Goal: Complete application form: Complete application form

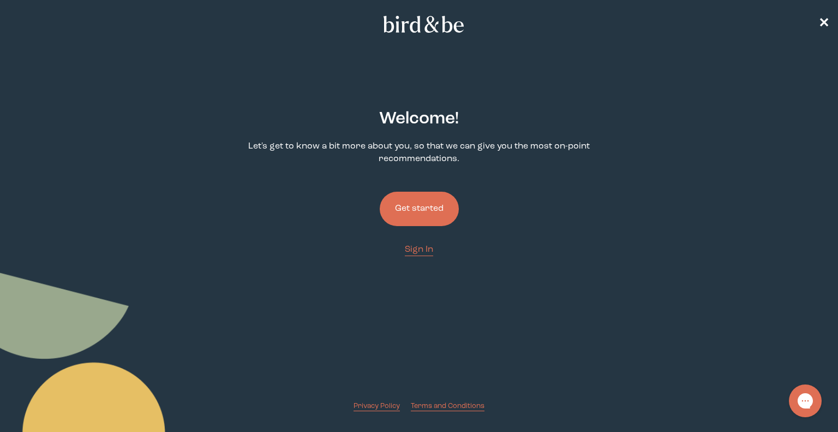
click at [407, 211] on button "Get started" at bounding box center [419, 209] width 79 height 34
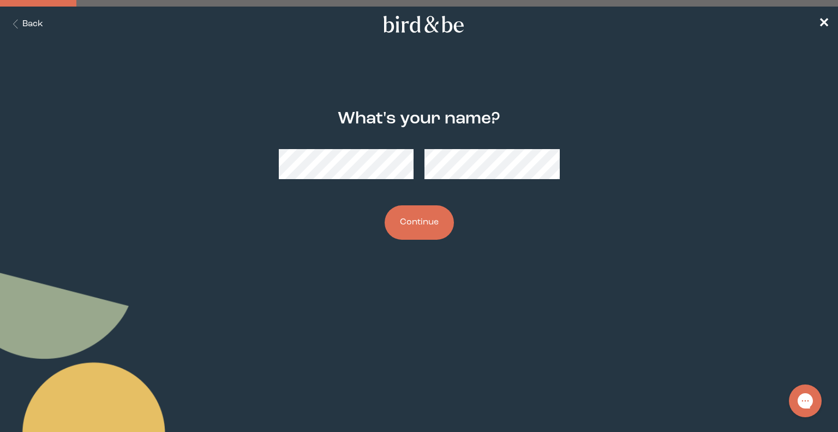
click at [410, 219] on button "Continue" at bounding box center [419, 222] width 69 height 34
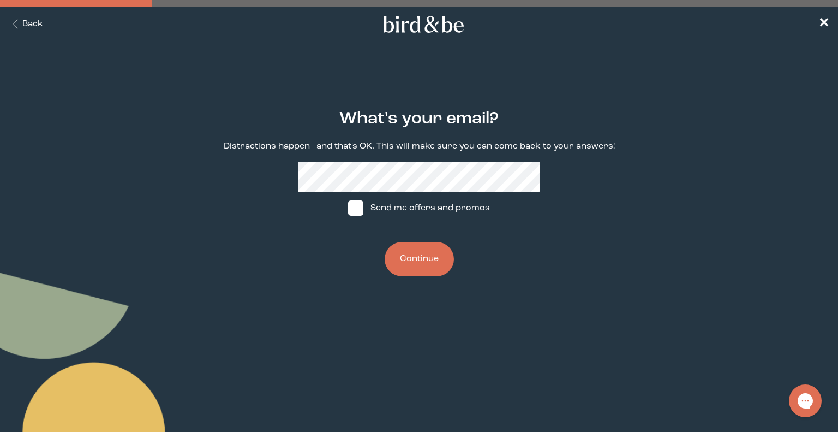
click at [353, 207] on span at bounding box center [355, 207] width 15 height 15
click at [348, 208] on input "Send me offers and promos" at bounding box center [348, 208] width 1 height 1
checkbox input "true"
click at [416, 260] on button "Continue" at bounding box center [419, 259] width 69 height 34
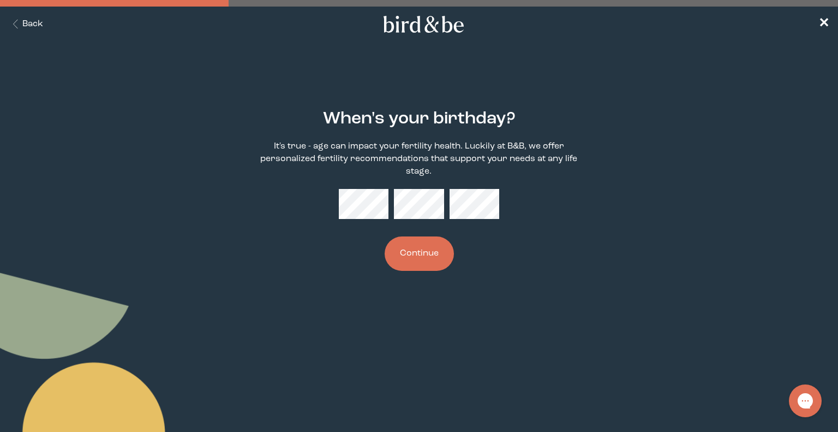
click at [426, 257] on button "Continue" at bounding box center [419, 253] width 69 height 34
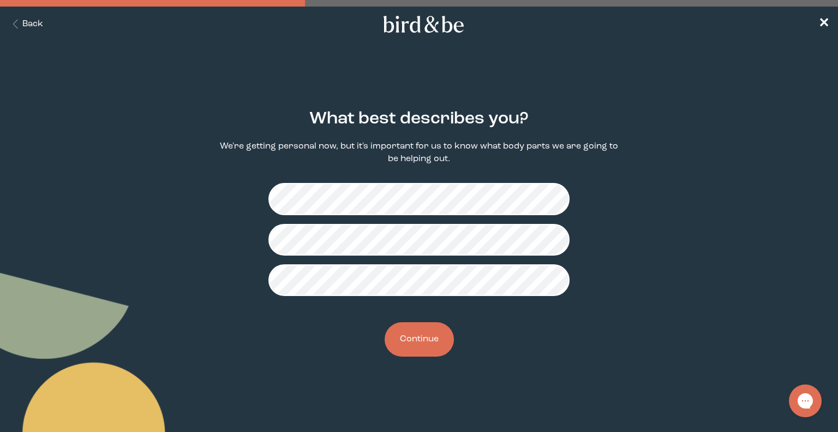
click at [419, 341] on button "Continue" at bounding box center [419, 339] width 69 height 34
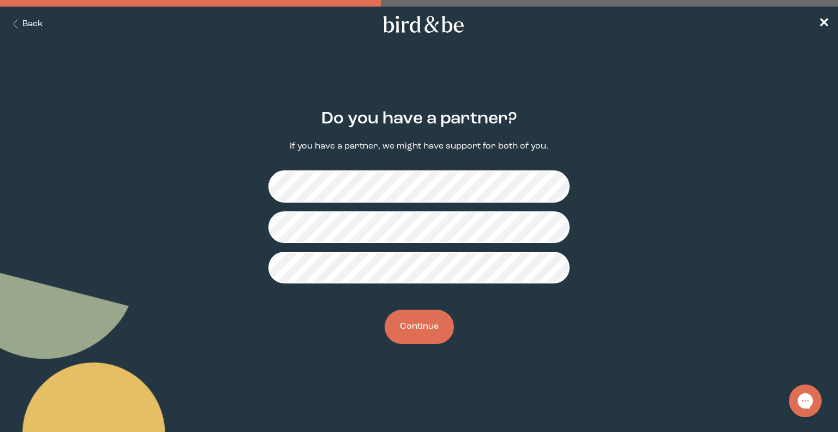
click at [421, 327] on button "Continue" at bounding box center [419, 326] width 69 height 34
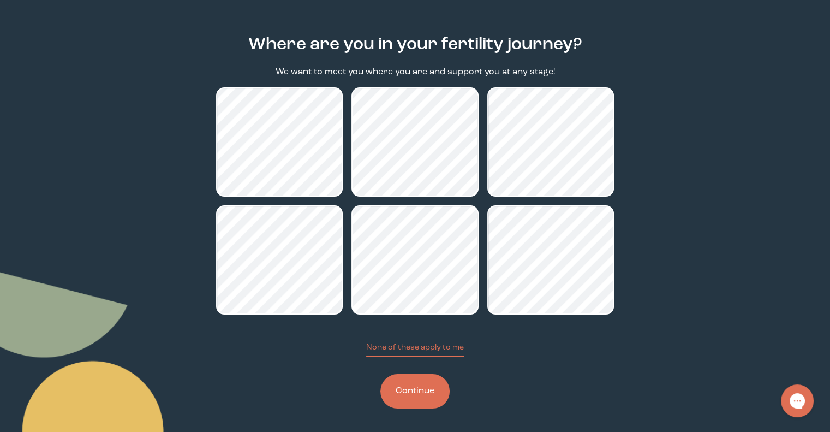
scroll to position [77, 0]
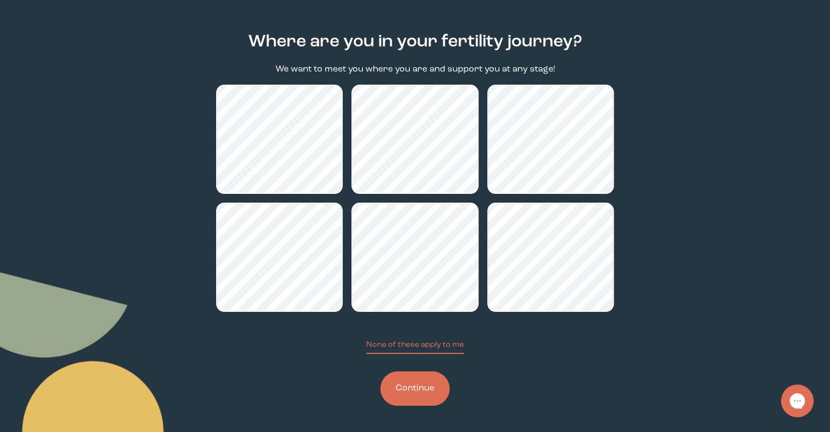
click at [426, 391] on button "Continue" at bounding box center [414, 388] width 69 height 34
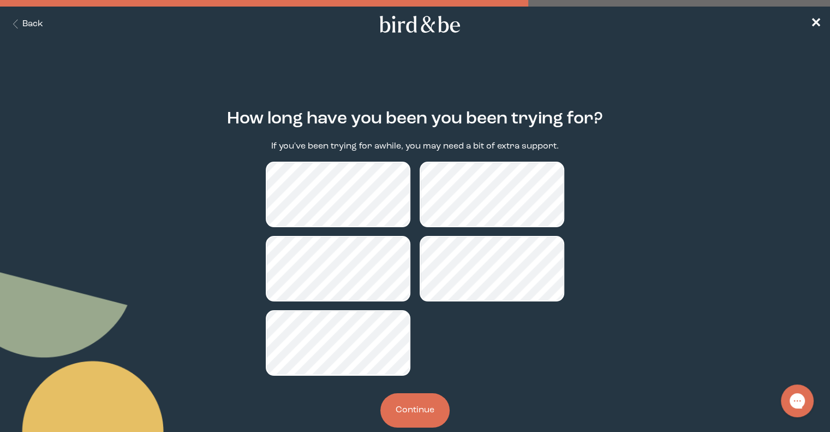
click at [410, 410] on button "Continue" at bounding box center [414, 410] width 69 height 34
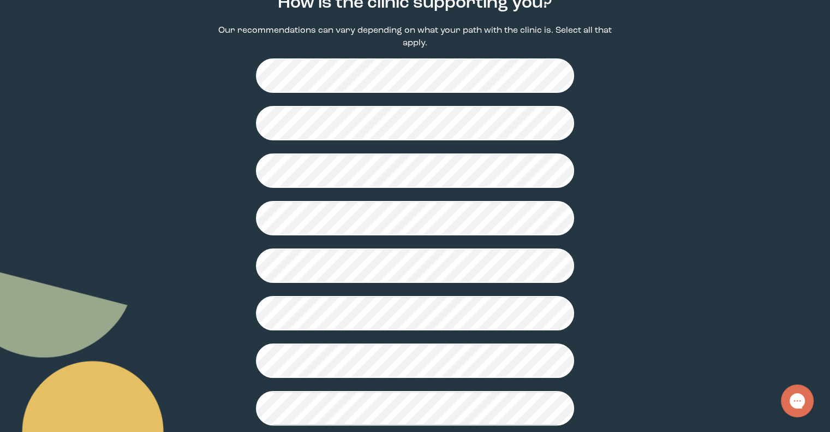
scroll to position [55, 0]
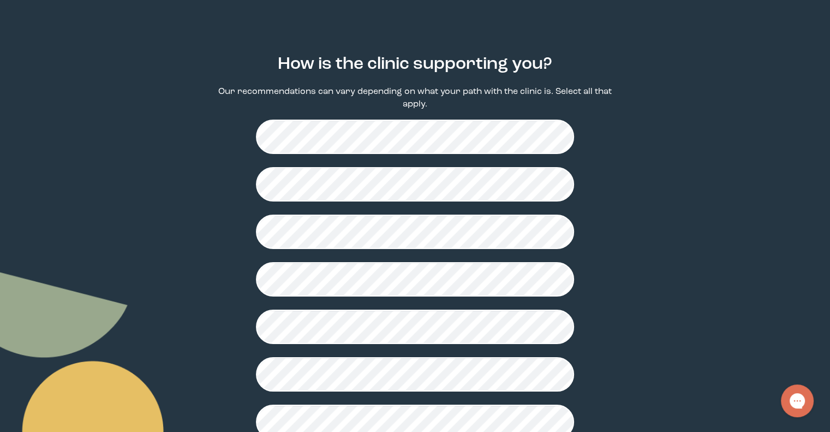
click at [670, 235] on main "How is the clinic supporting you? Our recommendations can vary depending on wha…" at bounding box center [415, 317] width 830 height 578
click at [222, 296] on div "How is the clinic supporting you? Our recommendations can vary depending on wha…" at bounding box center [415, 317] width 398 height 561
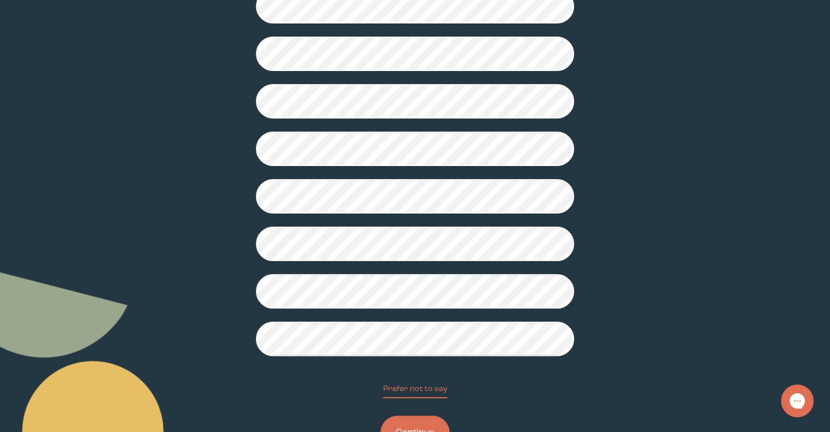
scroll to position [218, 0]
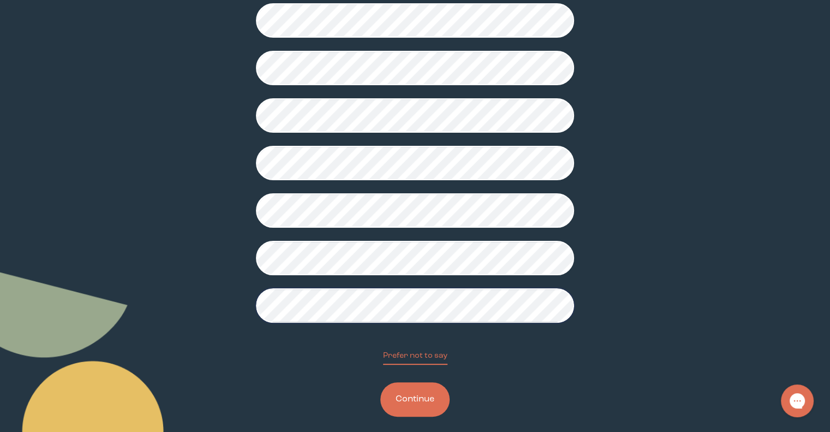
click at [412, 396] on button "Continue" at bounding box center [414, 399] width 69 height 34
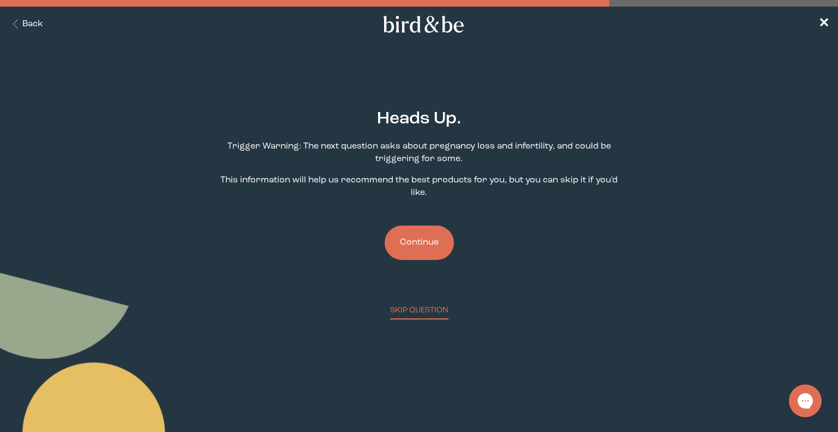
click at [411, 246] on button "Continue" at bounding box center [419, 242] width 69 height 34
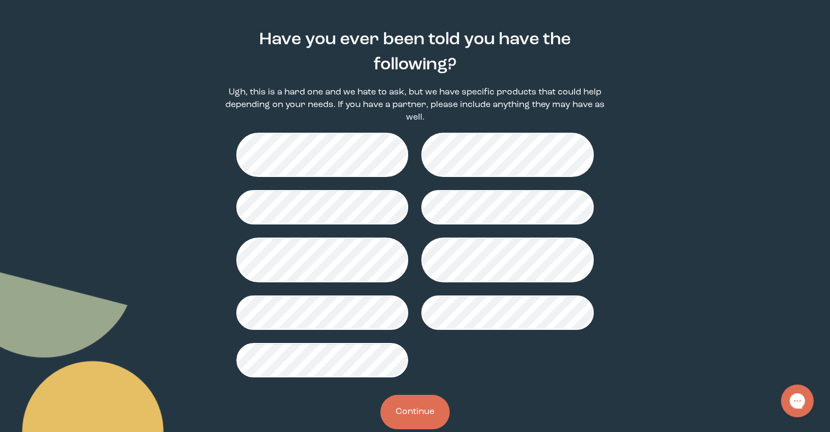
scroll to position [91, 0]
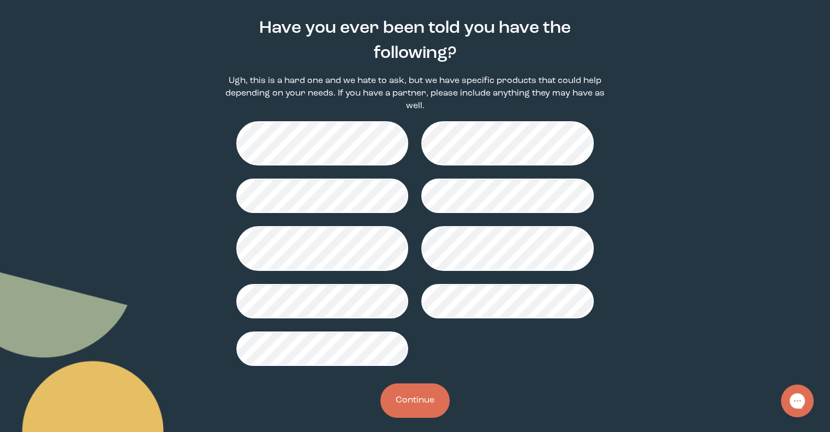
click at [413, 389] on button "Continue" at bounding box center [414, 400] width 69 height 34
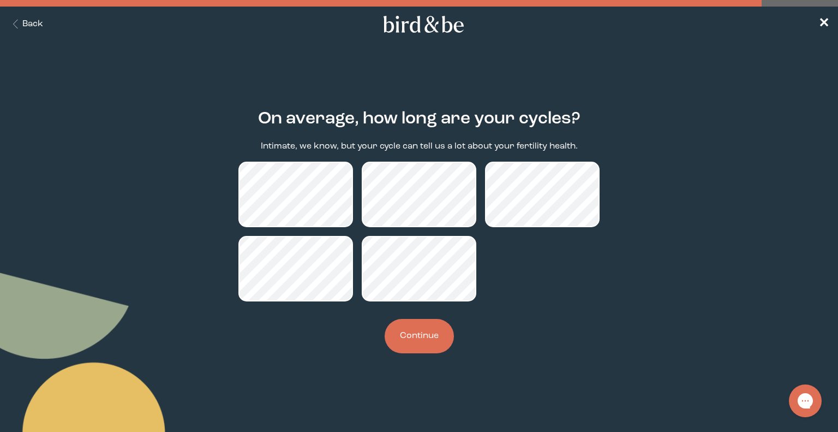
click at [427, 336] on button "Continue" at bounding box center [419, 336] width 69 height 34
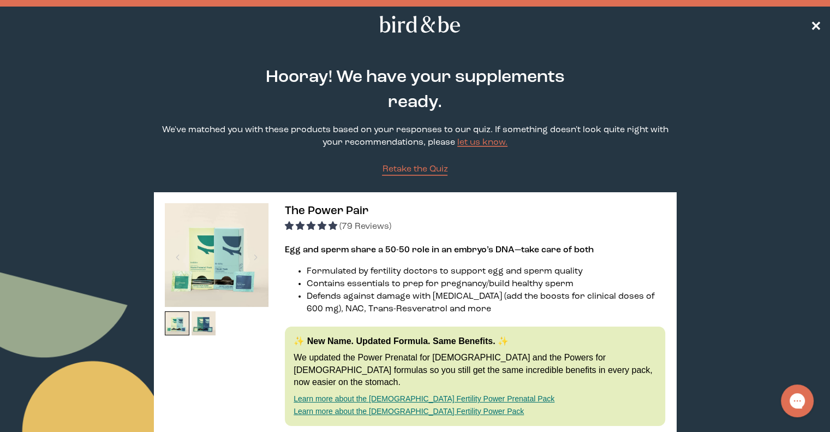
click at [812, 19] on span "✕" at bounding box center [816, 24] width 11 height 13
